Goal: Complete application form

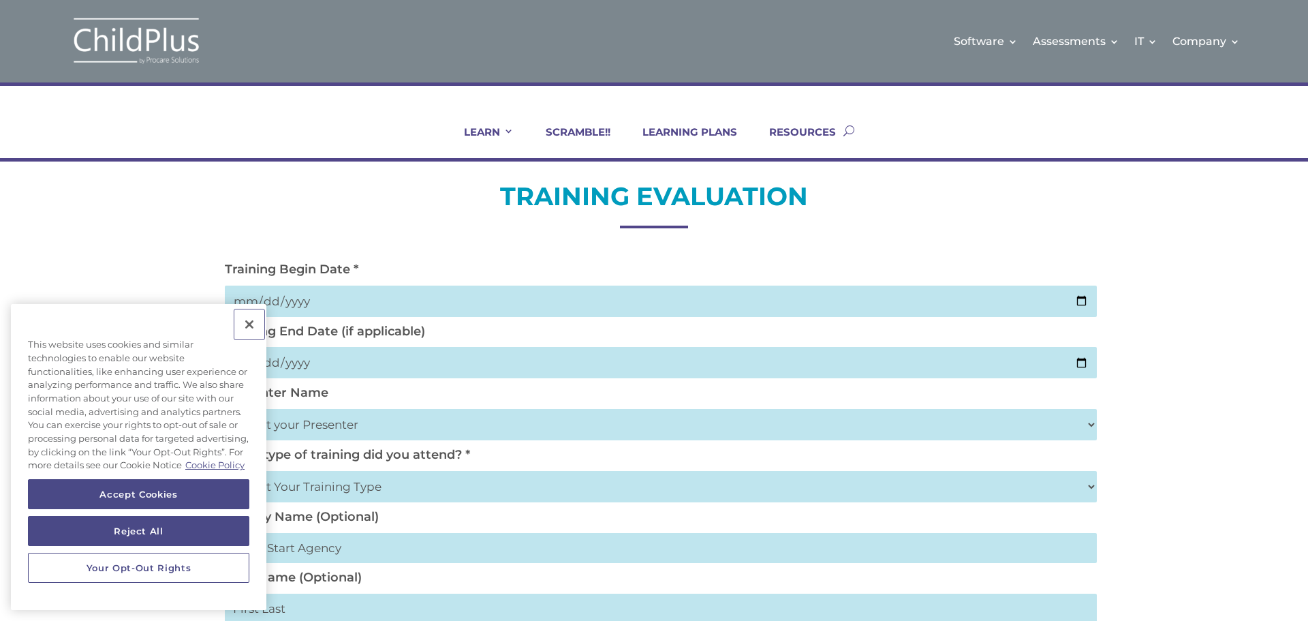
click at [249, 310] on button "Close" at bounding box center [249, 324] width 30 height 30
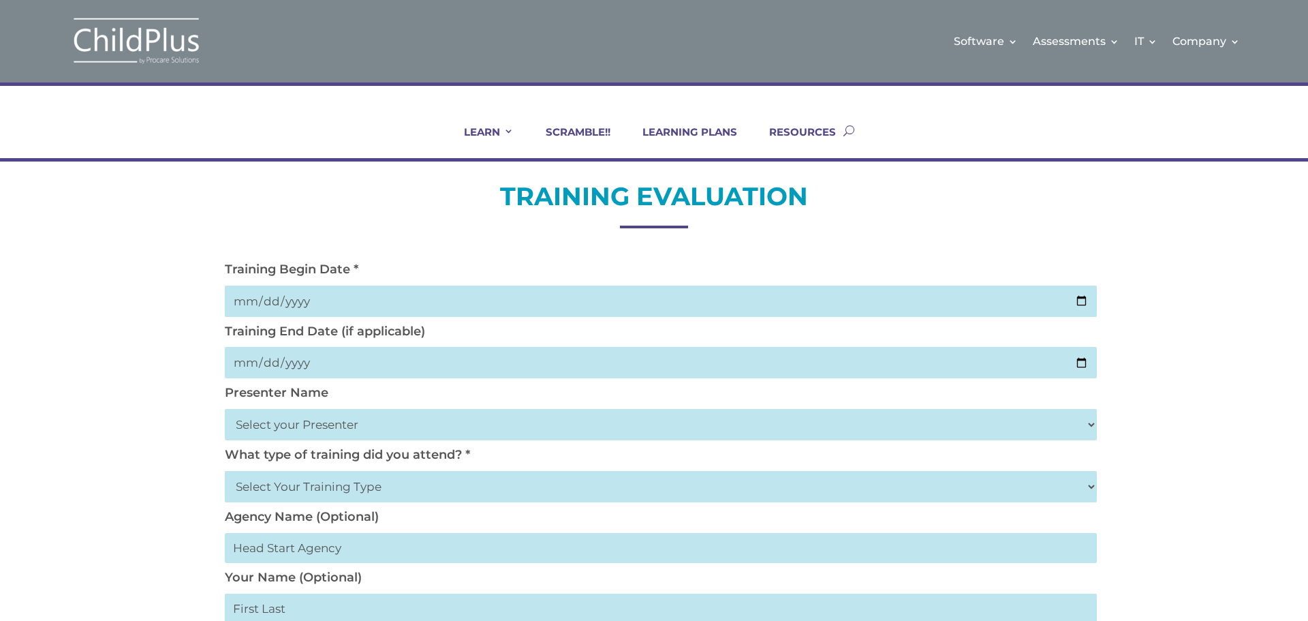
click at [341, 425] on select "Select your Presenter [PERSON_NAME] [PERSON_NAME] [PERSON_NAME] [PERSON_NAME] […" at bounding box center [661, 424] width 872 height 31
click at [225, 409] on select "Select your Presenter [PERSON_NAME] [PERSON_NAME] [PERSON_NAME] [PERSON_NAME] […" at bounding box center [661, 424] width 872 height 31
click at [306, 429] on select "Select your Presenter [PERSON_NAME] [PERSON_NAME] [PERSON_NAME] [PERSON_NAME] […" at bounding box center [661, 424] width 872 height 31
select select "[PERSON_NAME]"
click at [225, 409] on select "Select your Presenter [PERSON_NAME] [PERSON_NAME] [PERSON_NAME] [PERSON_NAME] […" at bounding box center [661, 424] width 872 height 31
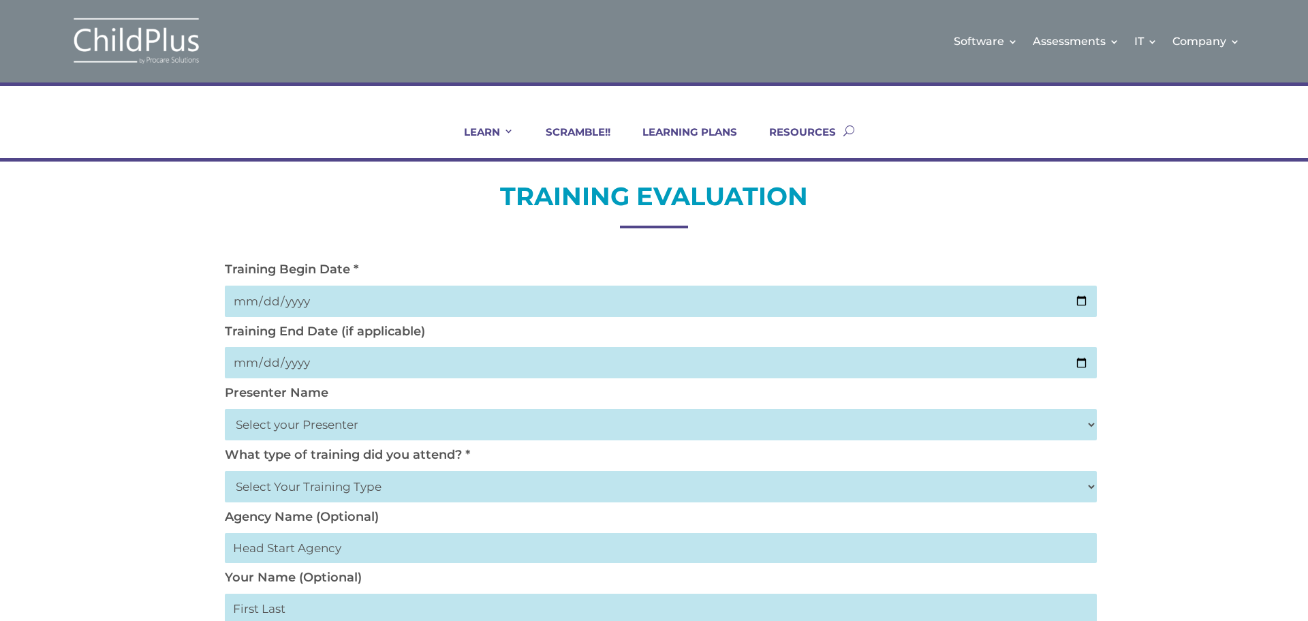
click at [335, 488] on select "Select Your Training Type On-site (at your agency) Virtual Visit Live Group Web…" at bounding box center [661, 486] width 872 height 31
select select "Virtual Visit"
click at [225, 471] on select "Select Your Training Type On-site (at your agency) Virtual Visit Live Group Web…" at bounding box center [661, 486] width 872 height 31
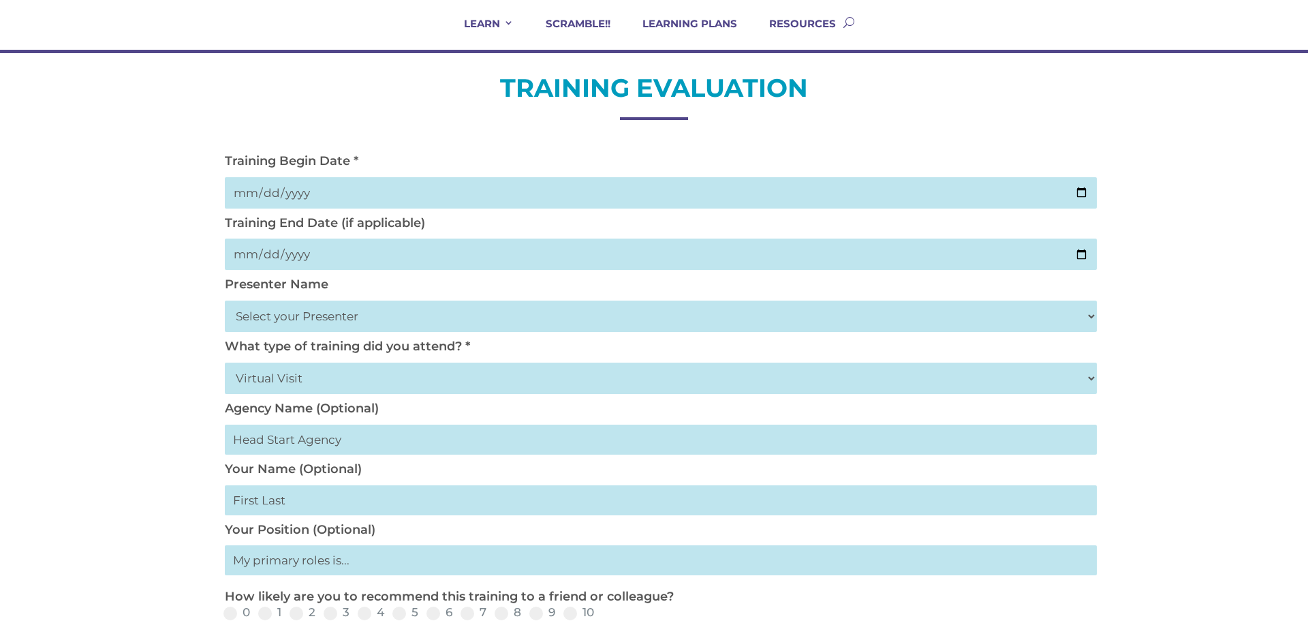
scroll to position [109, 0]
click at [288, 193] on input "date" at bounding box center [661, 192] width 872 height 31
click at [247, 198] on input "date" at bounding box center [661, 192] width 872 height 31
click at [1085, 192] on input "date" at bounding box center [661, 192] width 872 height 31
click at [1084, 194] on input "date" at bounding box center [661, 192] width 872 height 31
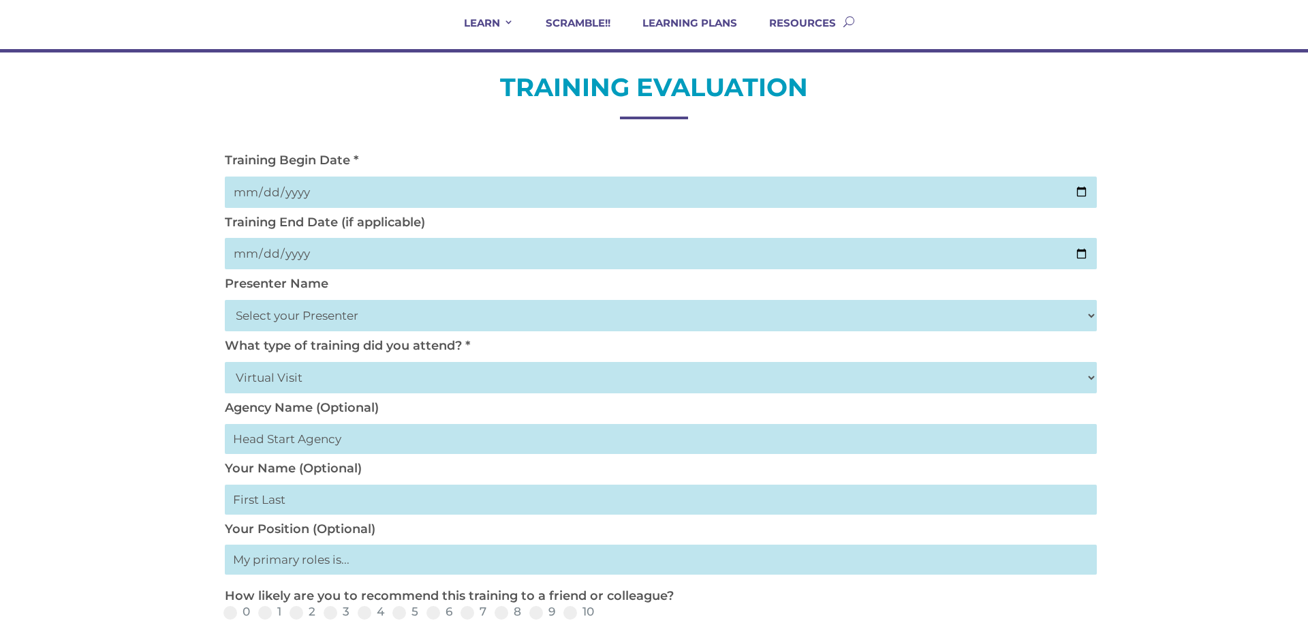
type input "[DATE]"
click at [1085, 256] on input "date" at bounding box center [661, 253] width 872 height 31
